Goal: Task Accomplishment & Management: Manage account settings

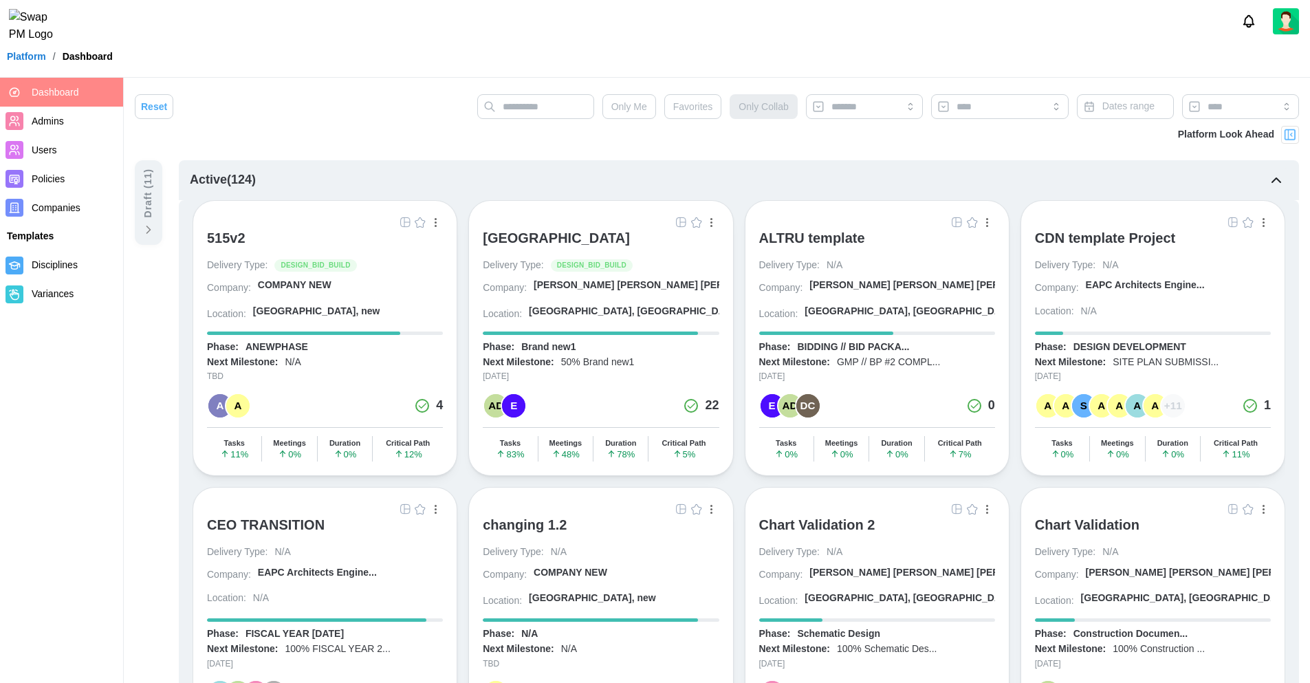
click at [57, 151] on span "Users" at bounding box center [75, 150] width 86 height 17
click at [59, 204] on span "Companies" at bounding box center [56, 207] width 49 height 11
click at [69, 207] on span "Companies" at bounding box center [56, 207] width 49 height 11
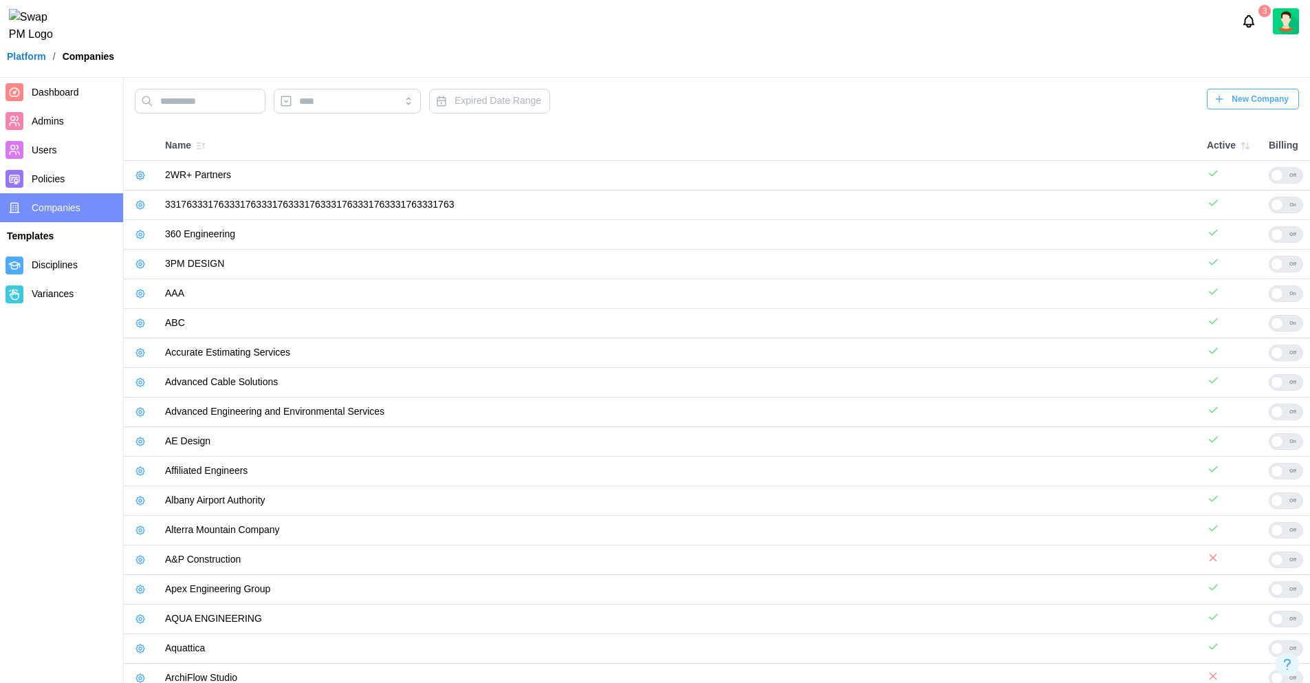
click at [142, 178] on icon "button" at bounding box center [140, 175] width 11 height 11
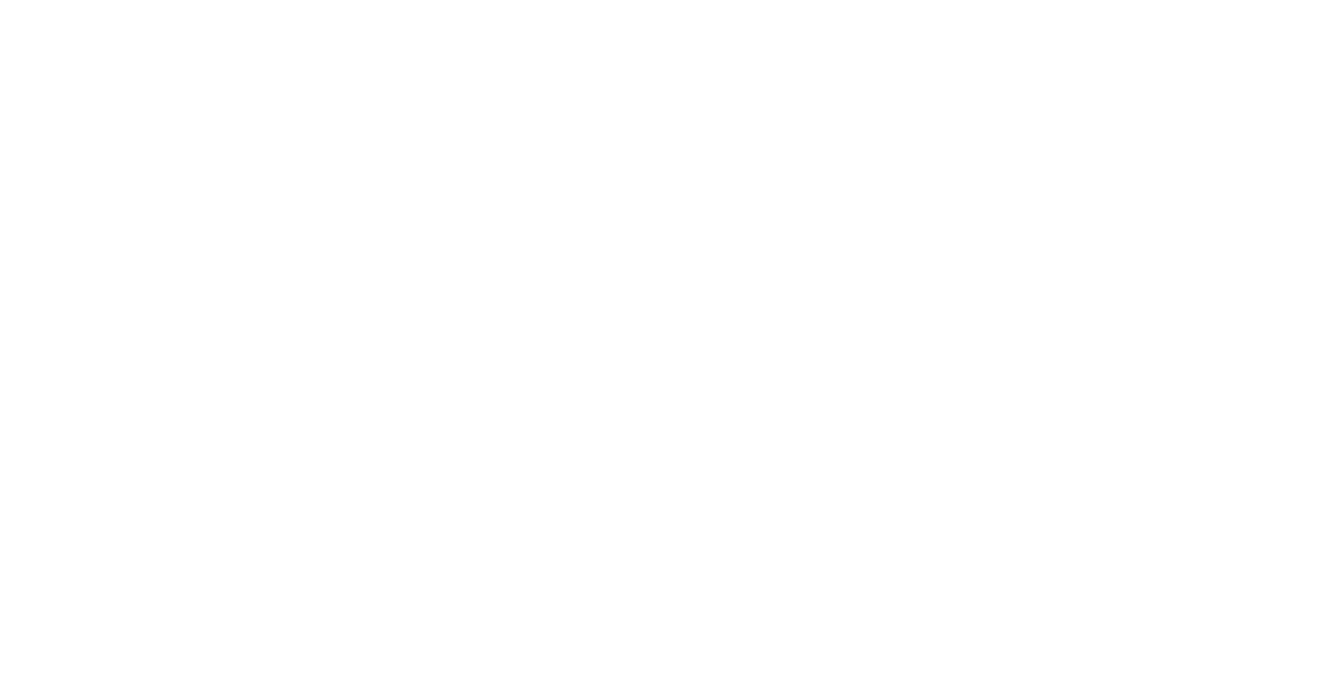
click at [635, 0] on html at bounding box center [660, 0] width 1320 height 0
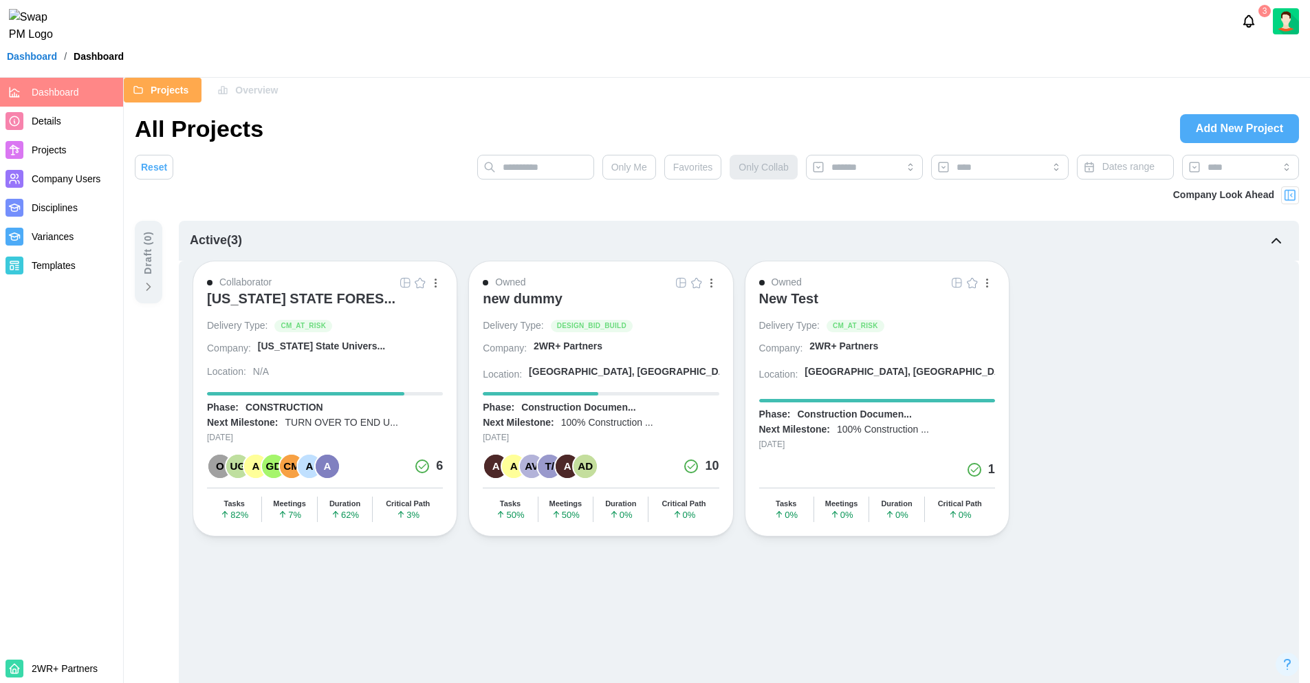
click at [75, 182] on span "Company Users" at bounding box center [66, 178] width 69 height 11
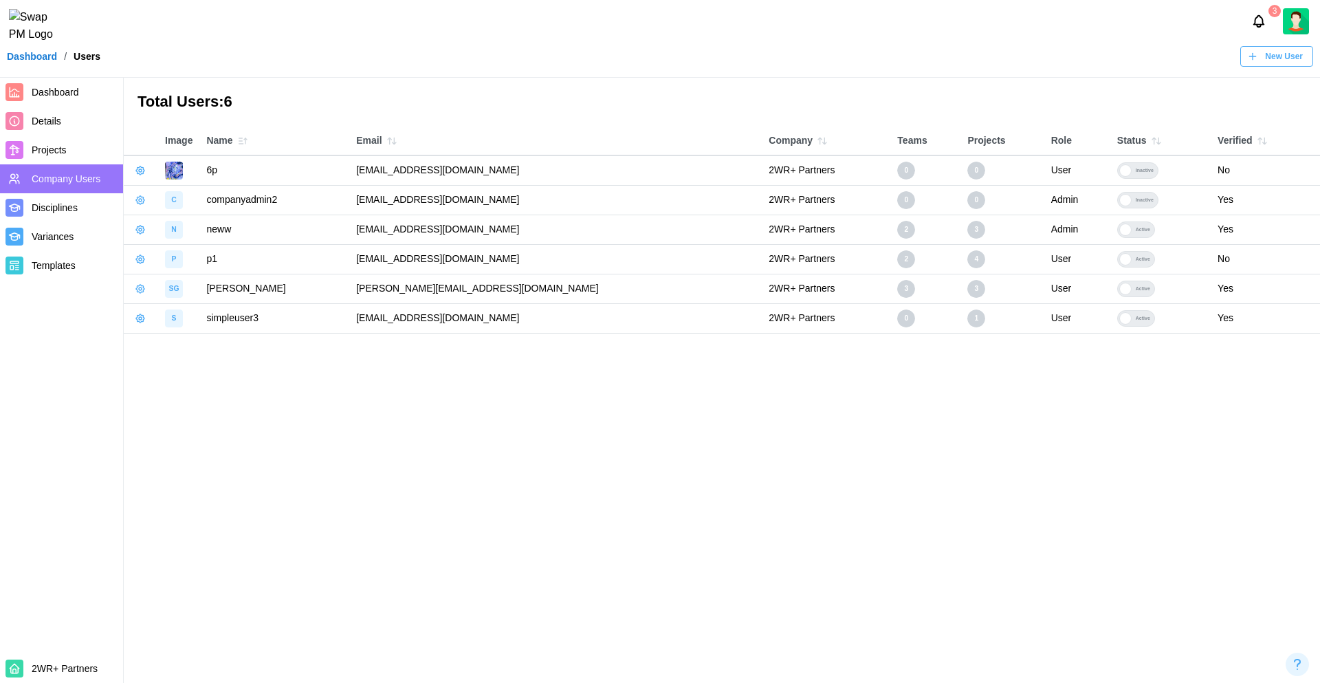
click at [395, 171] on td "[EMAIL_ADDRESS][DOMAIN_NAME]" at bounding box center [555, 170] width 413 height 30
click at [403, 171] on td "[EMAIL_ADDRESS][DOMAIN_NAME]" at bounding box center [555, 170] width 413 height 30
click at [132, 171] on button "button" at bounding box center [140, 170] width 19 height 19
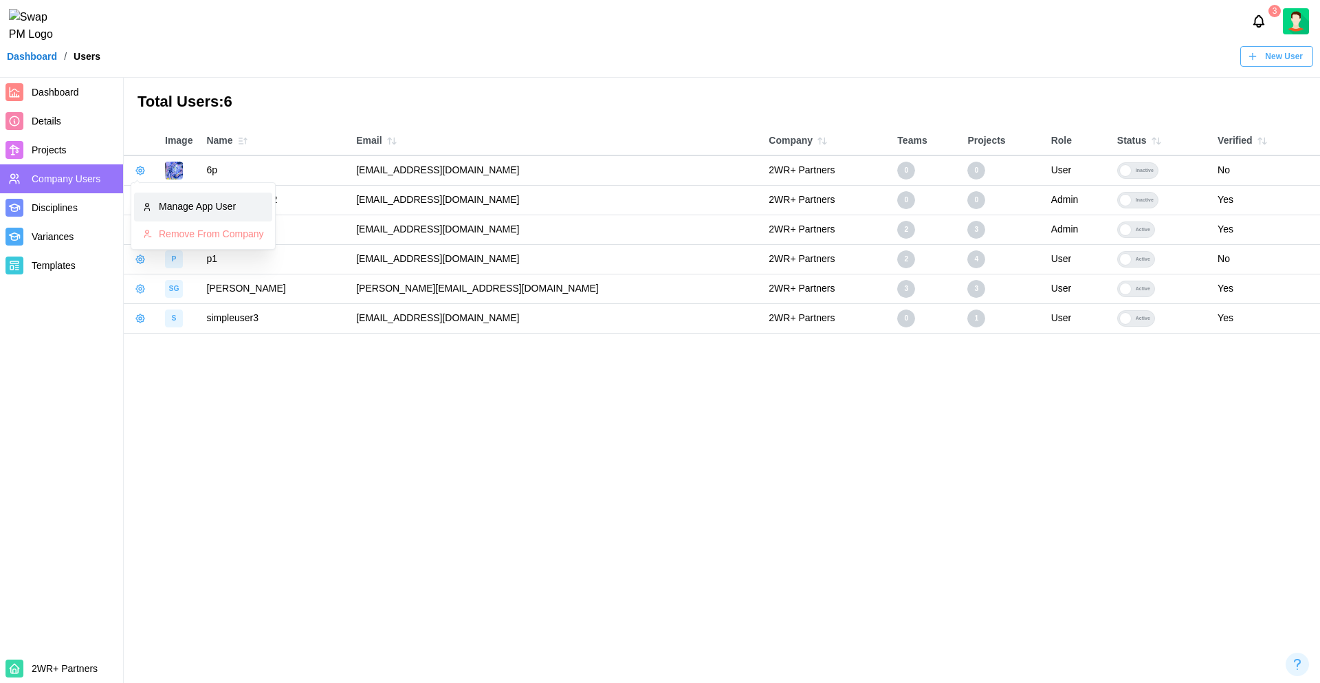
click at [199, 197] on link "Manage App User" at bounding box center [203, 207] width 138 height 29
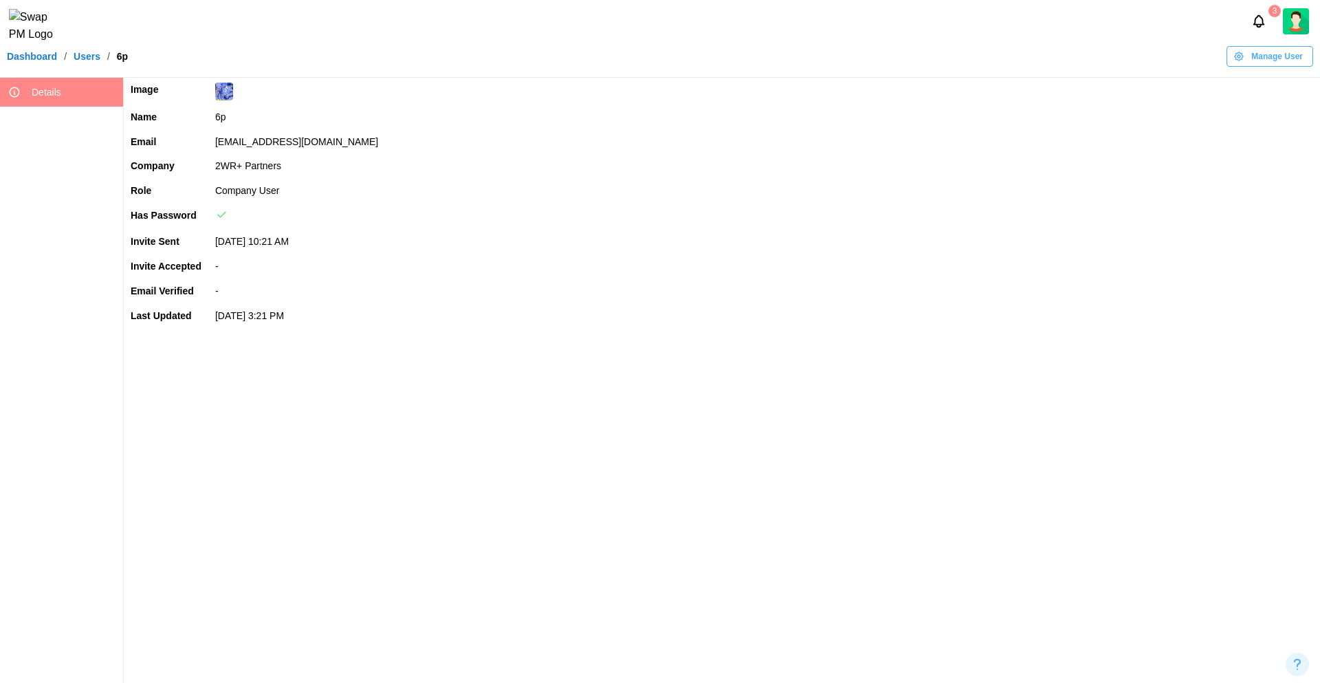
click at [1276, 64] on span "Manage User" at bounding box center [1277, 56] width 52 height 19
click at [1243, 118] on div "Edit User" at bounding box center [1267, 118] width 83 height 11
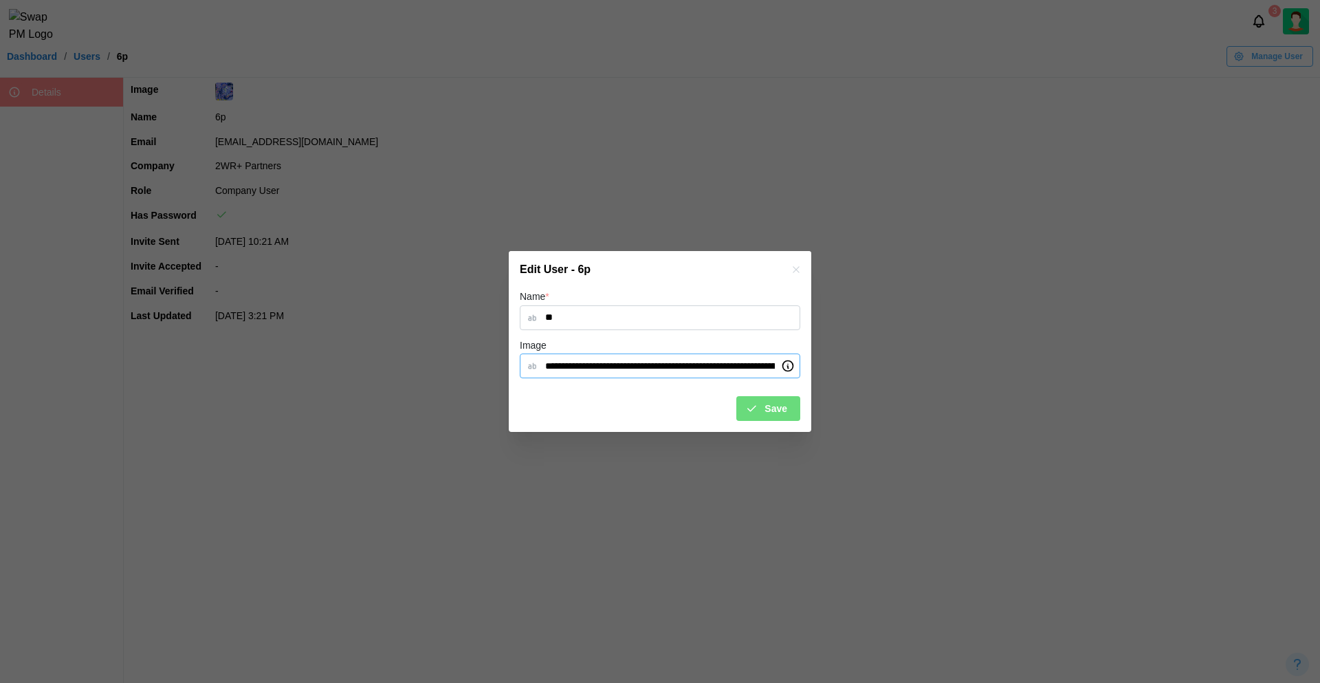
click at [592, 375] on input "Image" at bounding box center [660, 365] width 281 height 25
click at [663, 373] on input "Image" at bounding box center [660, 365] width 281 height 25
click at [687, 369] on input "Image" at bounding box center [660, 365] width 281 height 25
click at [795, 270] on icon "button" at bounding box center [796, 269] width 6 height 6
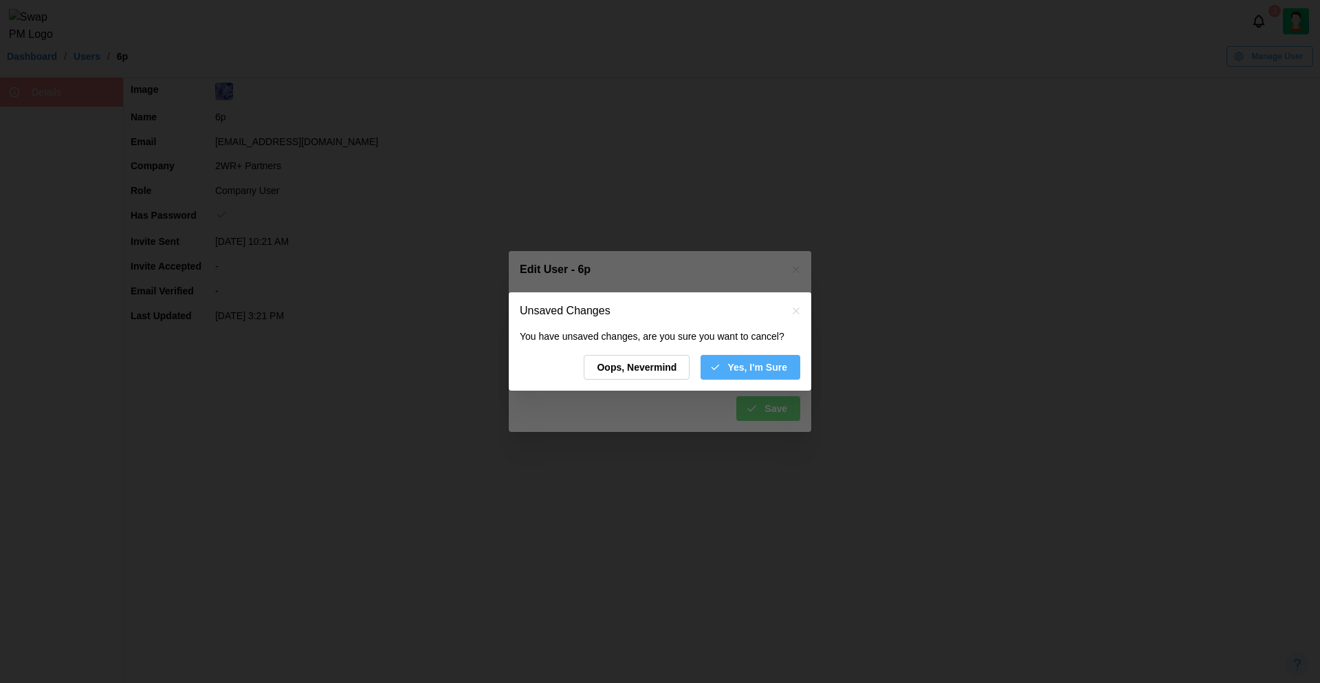
click at [766, 366] on span "Yes, I'm Sure" at bounding box center [757, 366] width 60 height 23
